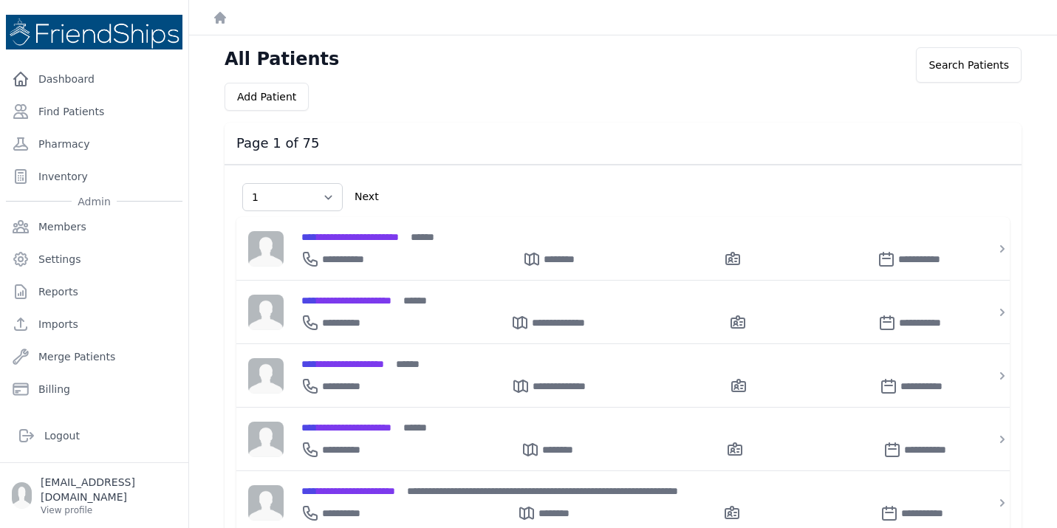
click at [193, 228] on div "All Patients Search Patients Add Patient Page 1 of 75 Select Page 1 2 3 4 5 6 7…" at bounding box center [623, 454] width 868 height 839
click at [179, 207] on div "Admin" at bounding box center [94, 201] width 176 height 15
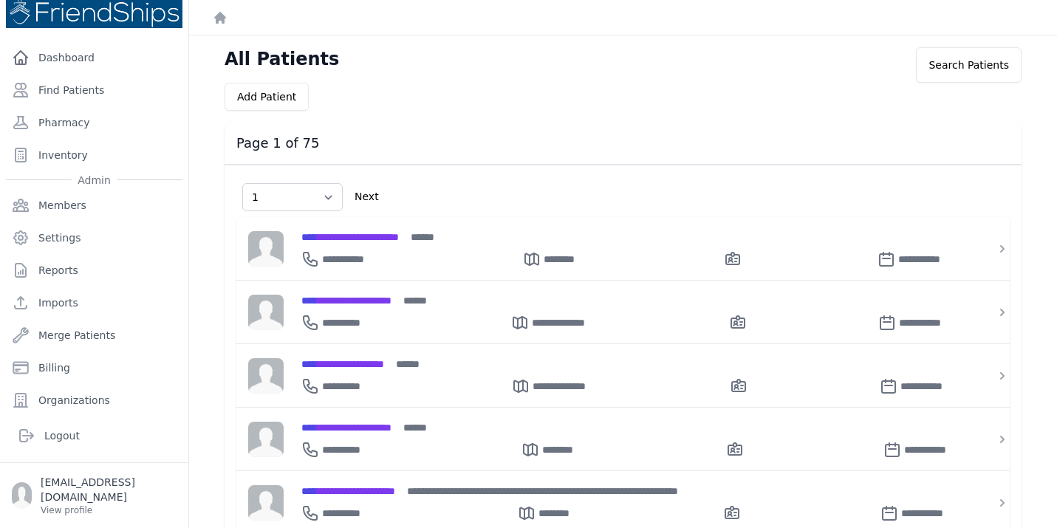
scroll to position [24, 0]
click at [103, 400] on link "Organizations" at bounding box center [94, 397] width 176 height 30
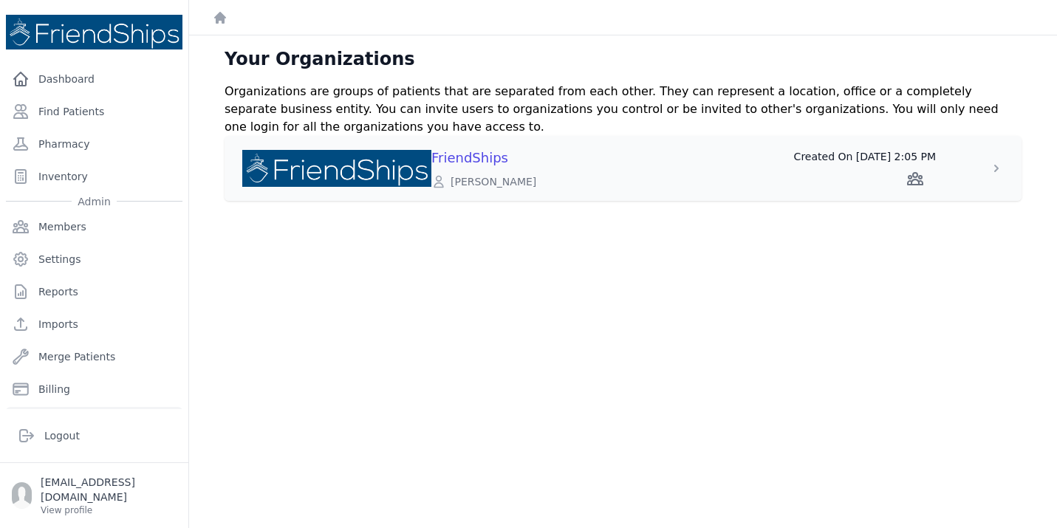
click at [994, 170] on icon at bounding box center [996, 168] width 15 height 15
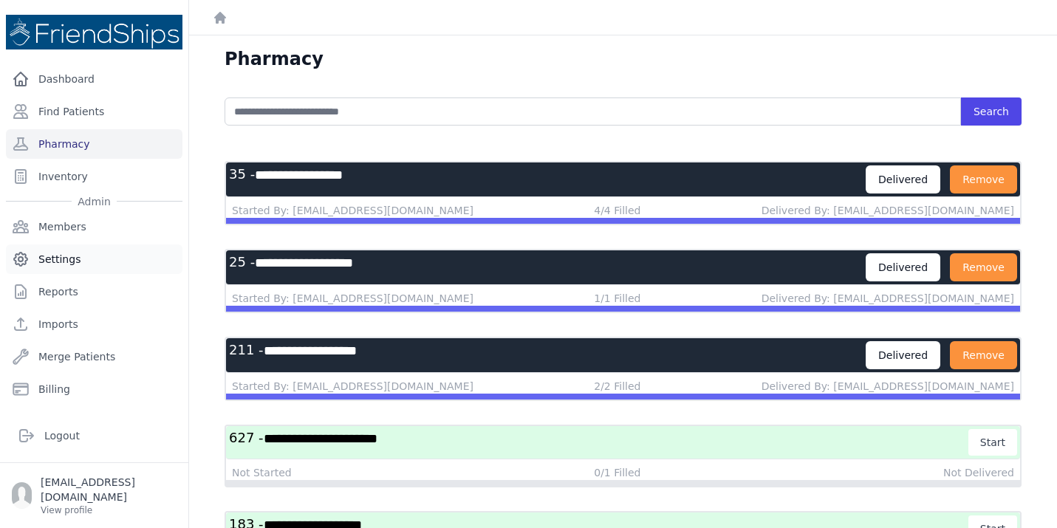
click at [55, 261] on link "Settings" at bounding box center [94, 259] width 176 height 30
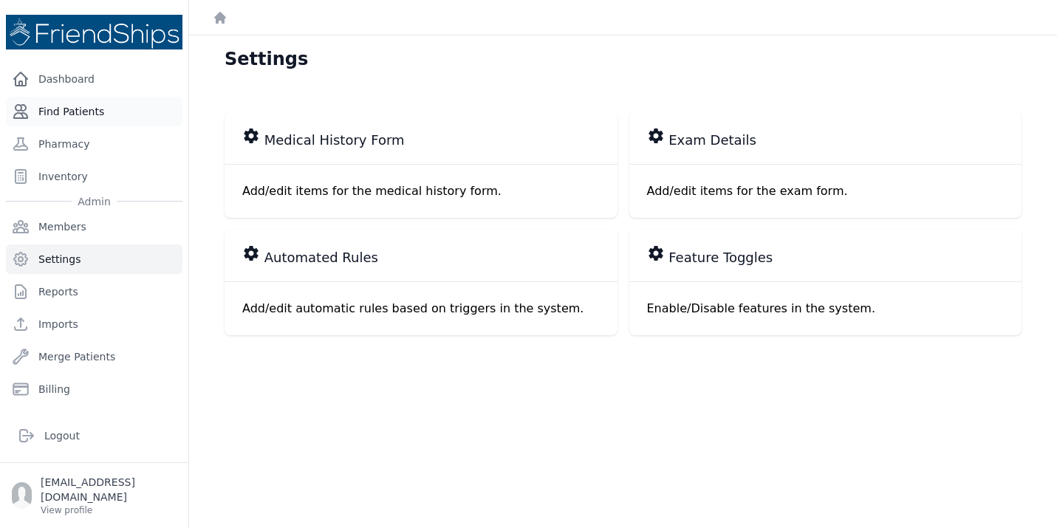
click at [54, 111] on link "Find Patients" at bounding box center [94, 112] width 176 height 30
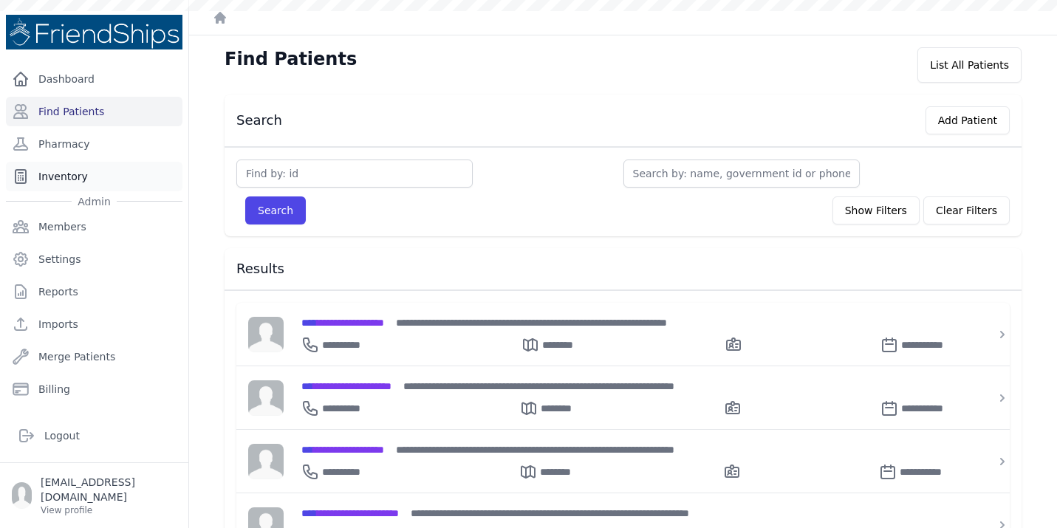
click at [55, 168] on link "Inventory" at bounding box center [94, 177] width 176 height 30
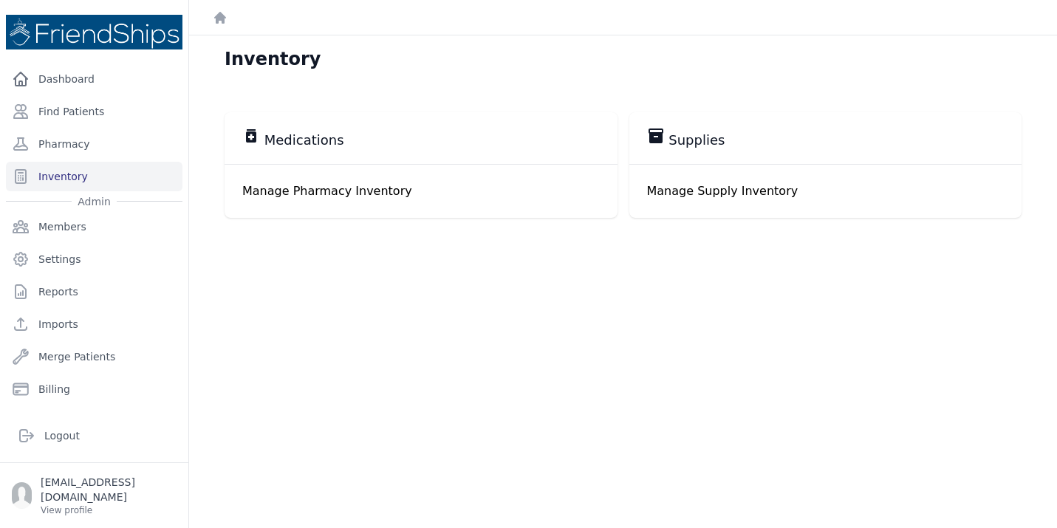
click at [327, 183] on p "Manage Pharmacy Inventory" at bounding box center [420, 191] width 357 height 18
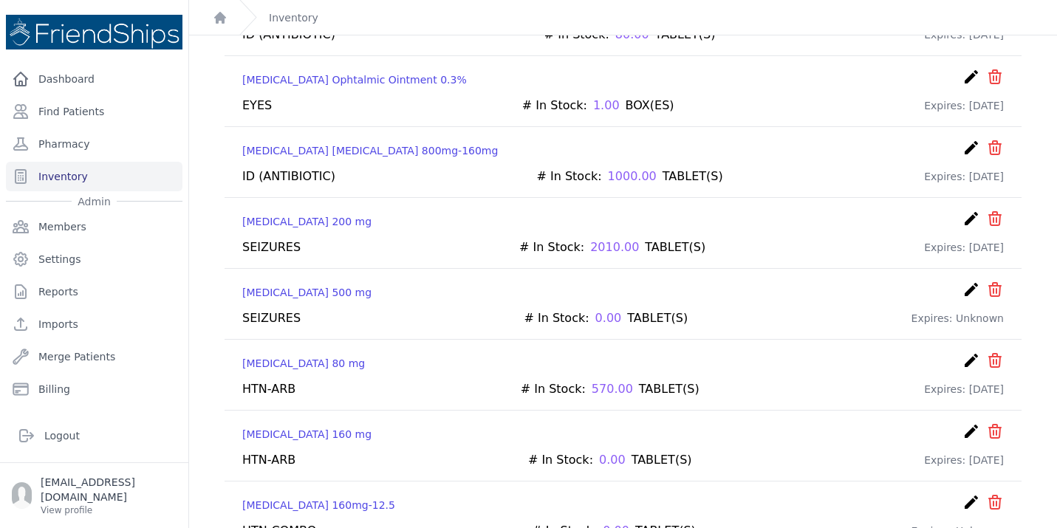
scroll to position [8314, 0]
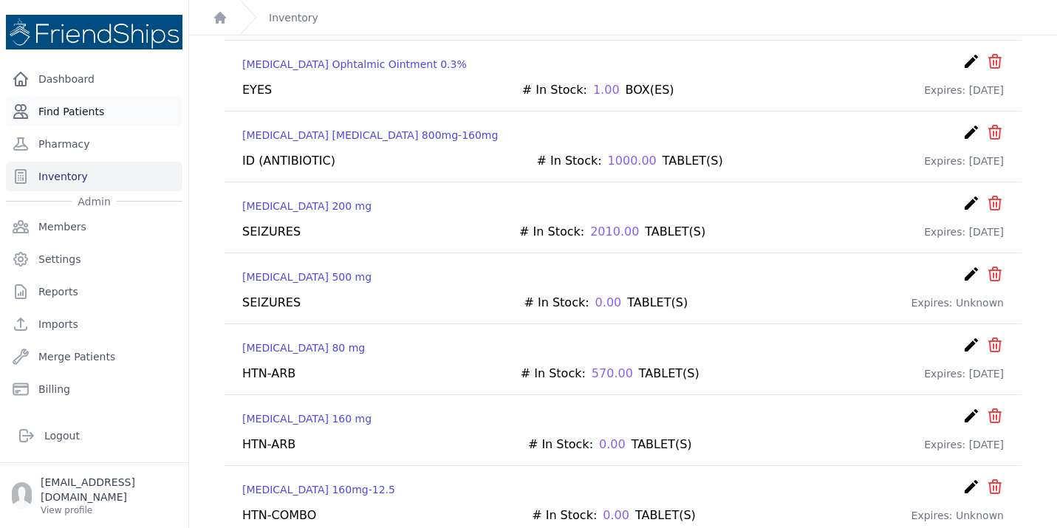
click at [65, 122] on link "Find Patients" at bounding box center [94, 112] width 176 height 30
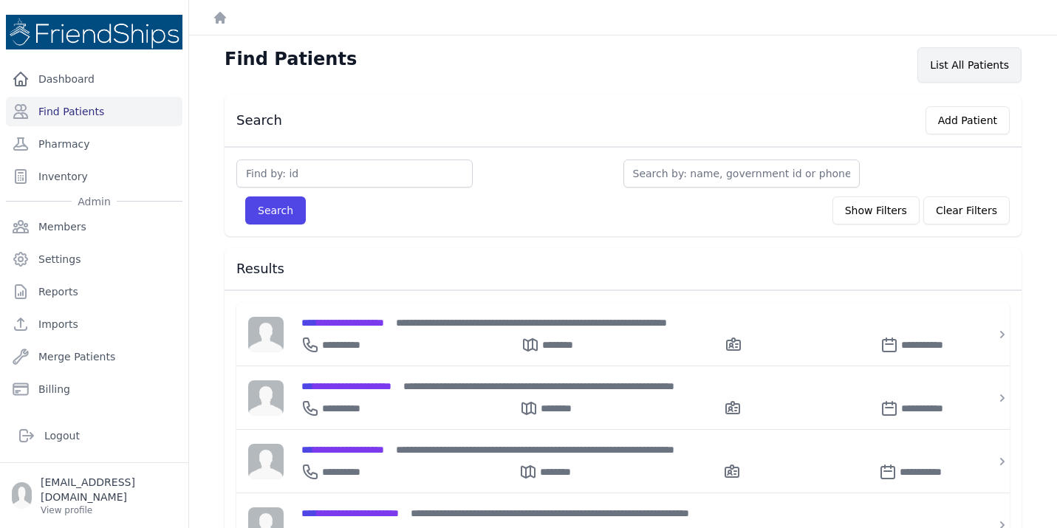
click at [975, 70] on div "List All Patients" at bounding box center [969, 64] width 104 height 35
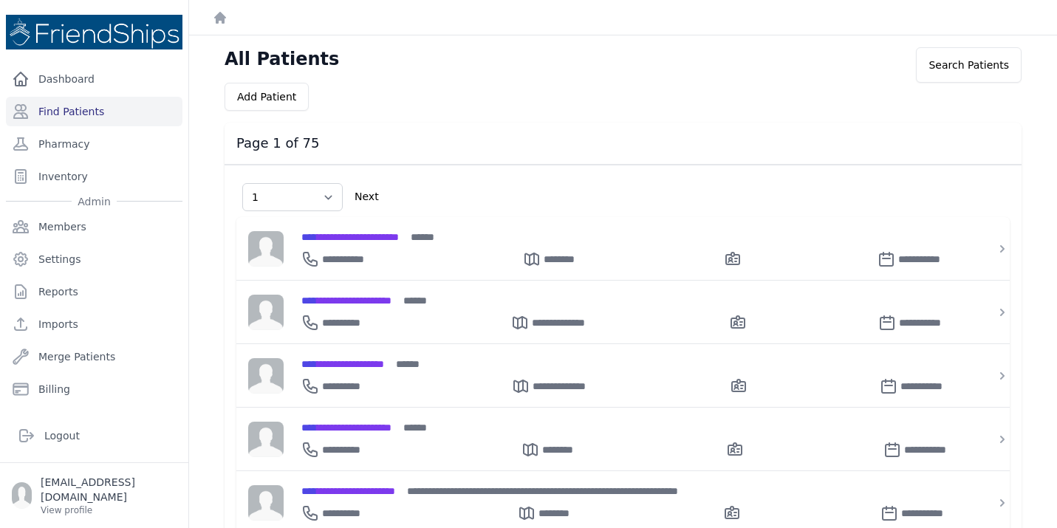
click at [204, 408] on div "**********" at bounding box center [623, 473] width 844 height 780
click at [79, 80] on link "Dashboard" at bounding box center [94, 79] width 176 height 30
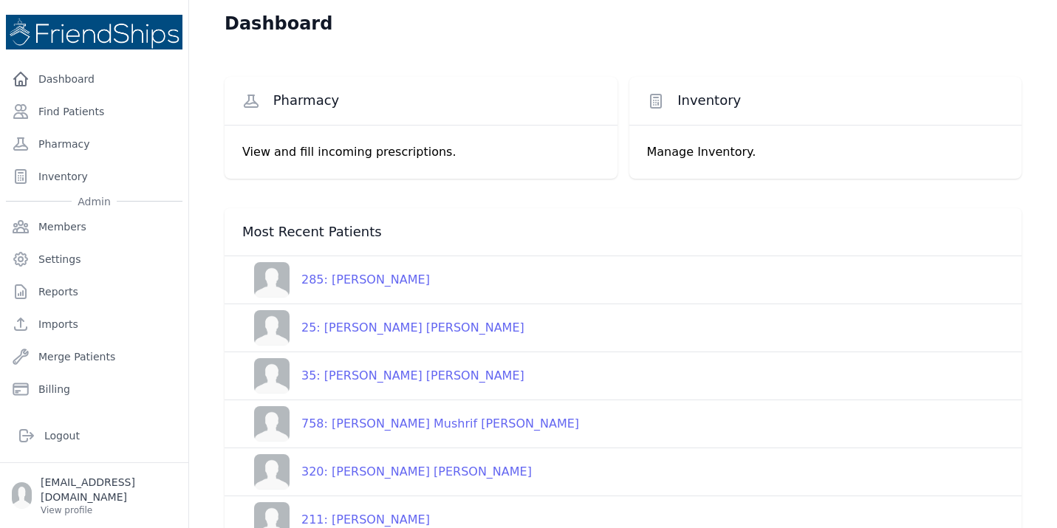
click at [697, 157] on p "Manage Inventory." at bounding box center [825, 152] width 357 height 18
click at [531, 205] on div "Pharmacy View and fill incoming prescriptions. Inventory Manage Inventory." at bounding box center [622, 127] width 797 height 161
click at [389, 207] on div "Pharmacy View and fill incoming prescriptions. Inventory Manage Inventory." at bounding box center [622, 127] width 797 height 161
